Goal: Task Accomplishment & Management: Manage account settings

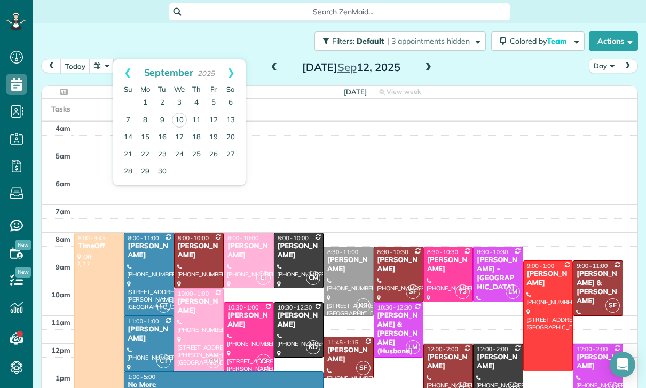
scroll to position [5, 5]
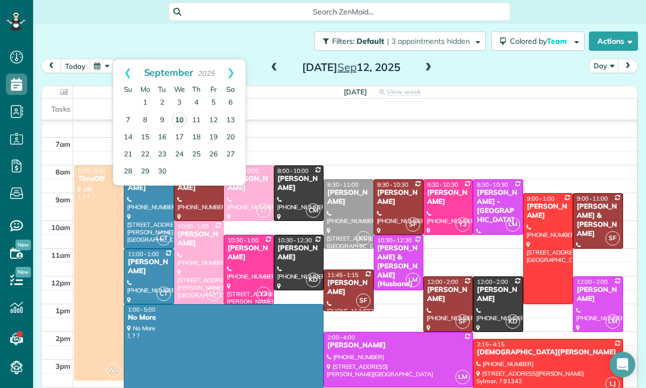
click at [180, 119] on link "10" at bounding box center [179, 120] width 15 height 15
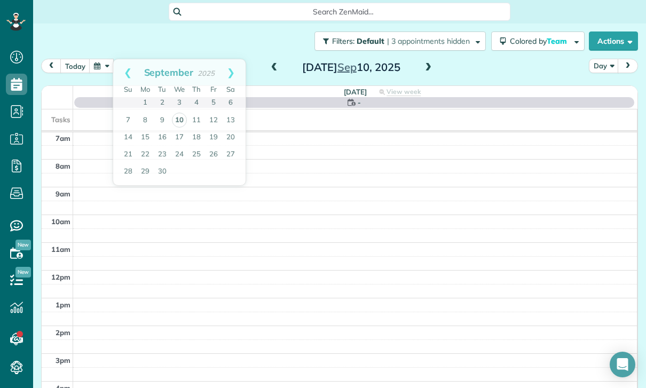
scroll to position [84, 0]
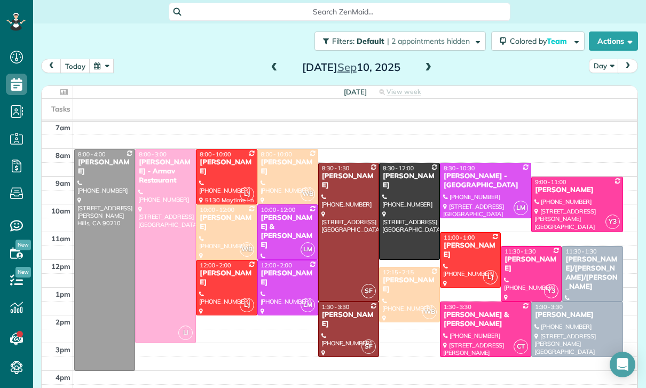
click at [171, 266] on div at bounding box center [166, 245] width 60 height 193
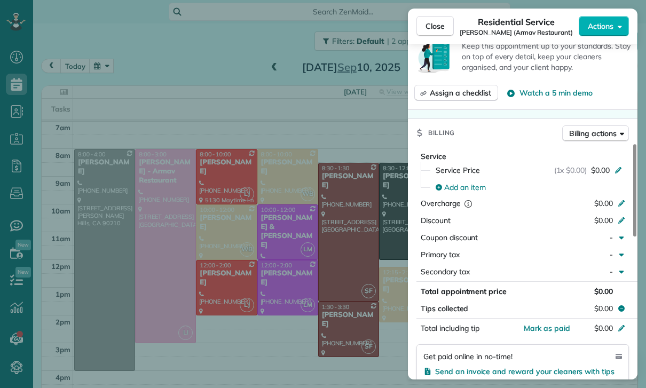
scroll to position [408, 0]
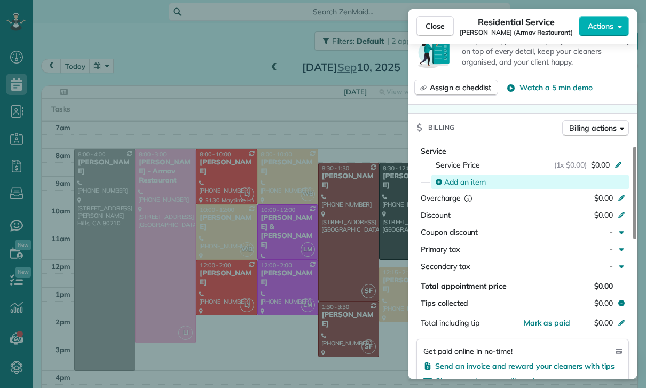
click at [471, 186] on span "Add an item" at bounding box center [465, 182] width 42 height 11
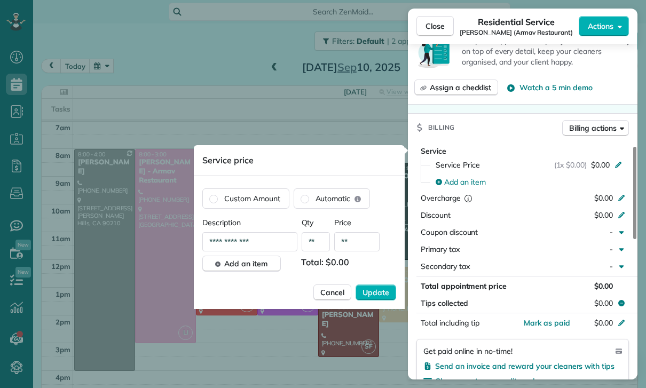
click at [368, 248] on input "**" at bounding box center [356, 241] width 45 height 19
type input "*****"
click at [371, 292] on span "Update" at bounding box center [375, 292] width 27 height 11
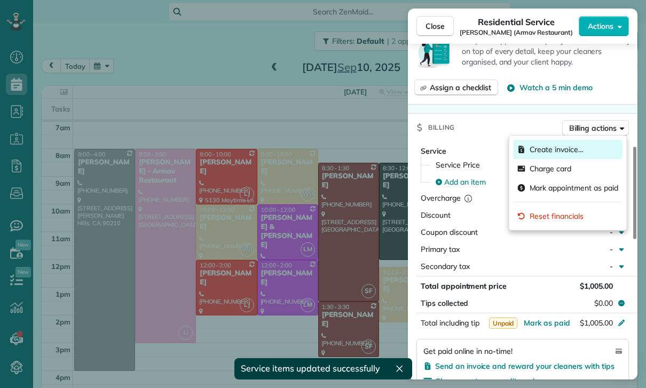
click at [576, 147] on span "Create invoice…" at bounding box center [556, 149] width 54 height 11
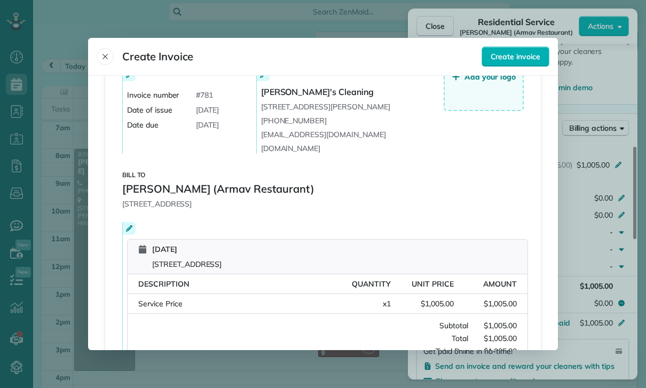
scroll to position [82, 0]
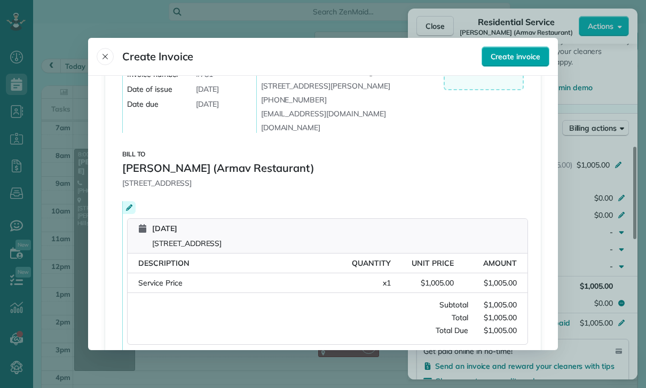
click at [523, 51] on span "Create invoice" at bounding box center [515, 56] width 50 height 11
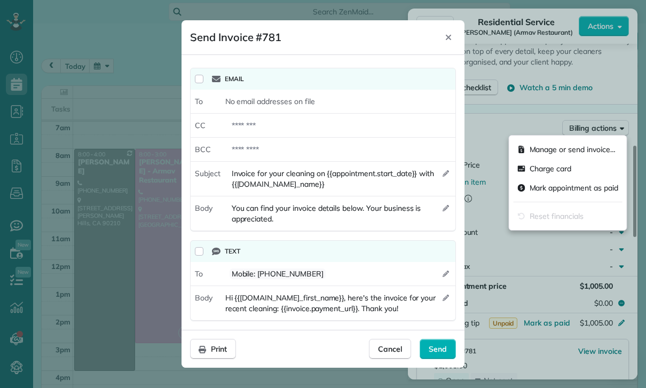
click at [214, 73] on div "Email" at bounding box center [331, 79] width 239 height 13
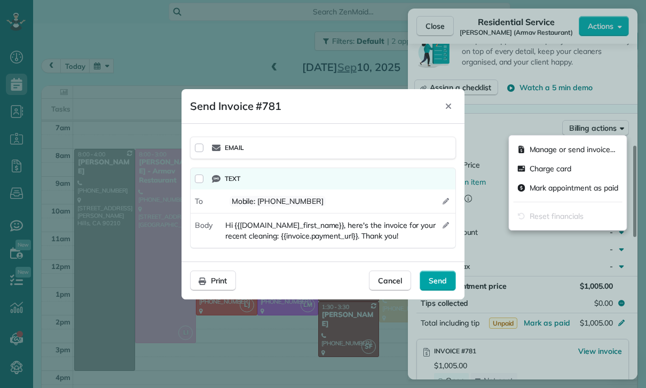
click at [445, 275] on span "Send" at bounding box center [438, 280] width 18 height 11
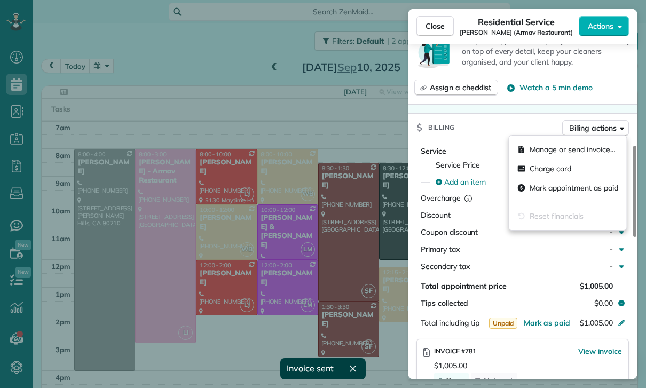
click at [517, 106] on div "Status Confirmed [PERSON_NAME] (Armav Restaurant) · Open profile MOBILE [PHONE_…" at bounding box center [522, 313] width 229 height 1328
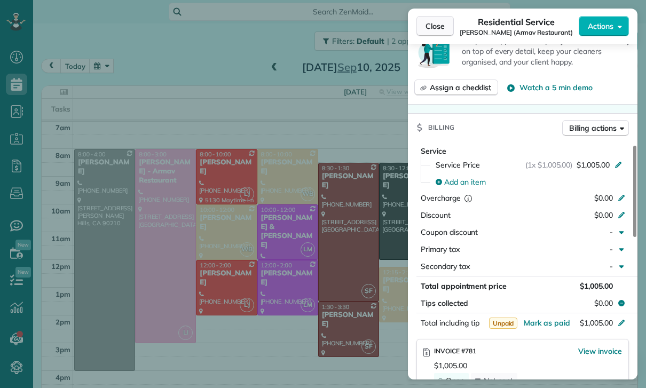
click at [426, 22] on span "Close" at bounding box center [434, 26] width 19 height 11
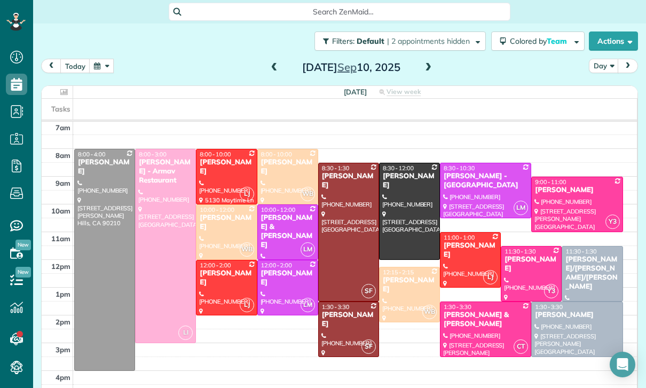
scroll to position [84, 0]
click at [100, 73] on button "button" at bounding box center [101, 66] width 25 height 14
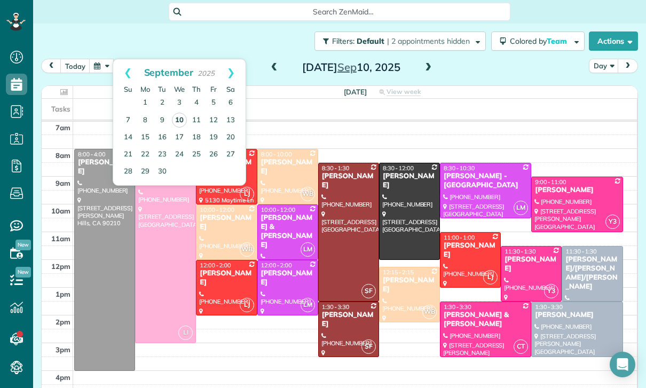
click at [180, 123] on link "10" at bounding box center [179, 120] width 15 height 15
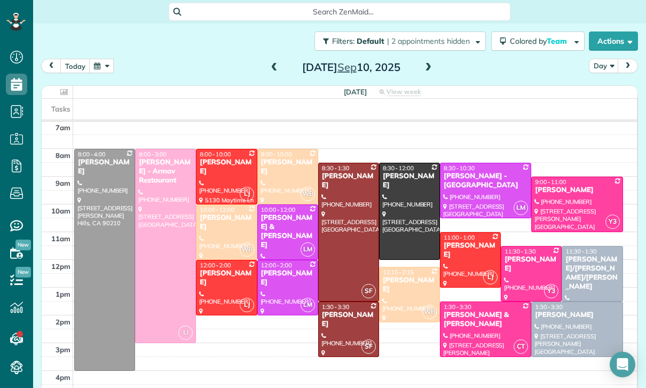
click at [170, 273] on div at bounding box center [166, 245] width 60 height 193
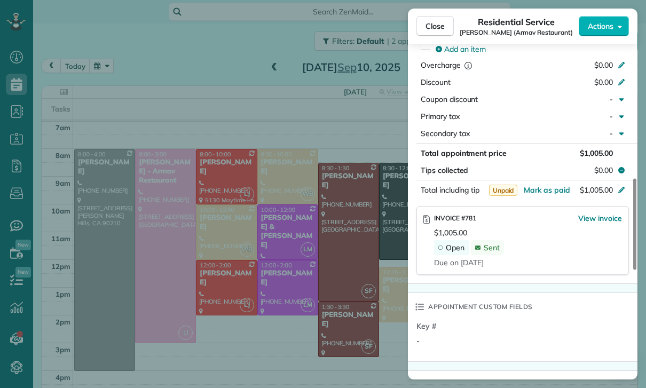
scroll to position [541, 0]
click at [428, 30] on span "Close" at bounding box center [434, 26] width 19 height 11
